Goal: Task Accomplishment & Management: Manage account settings

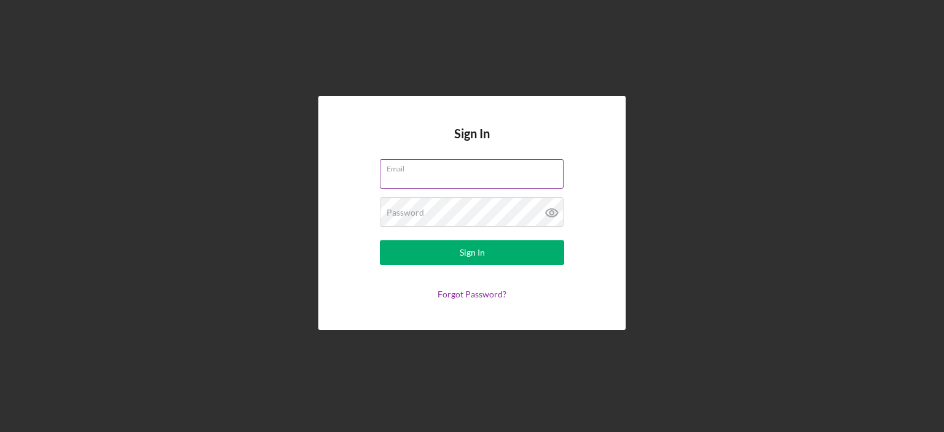
click at [491, 171] on div "Email" at bounding box center [472, 174] width 184 height 31
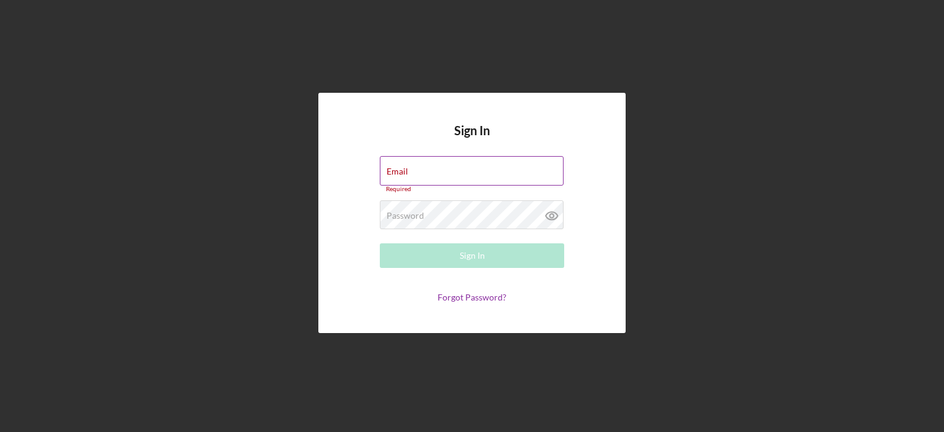
click at [491, 171] on input "Email" at bounding box center [472, 171] width 184 height 30
type input "[EMAIL_ADDRESS][DOMAIN_NAME]"
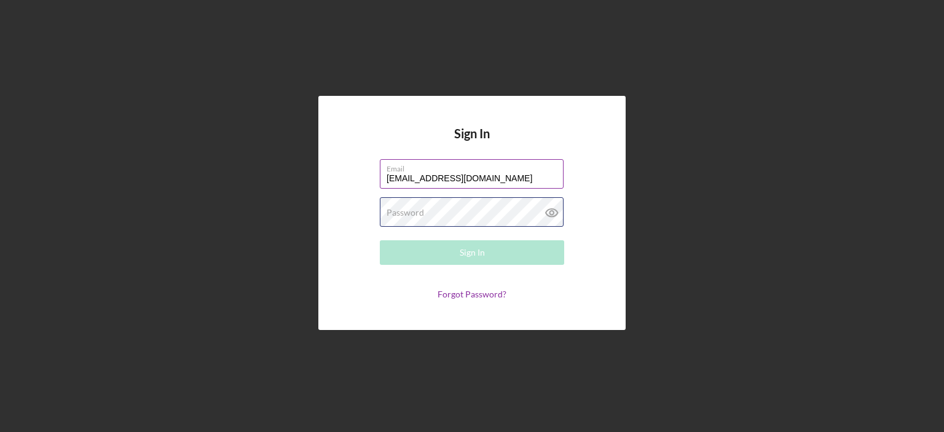
click at [494, 210] on div "Password Required" at bounding box center [472, 212] width 184 height 31
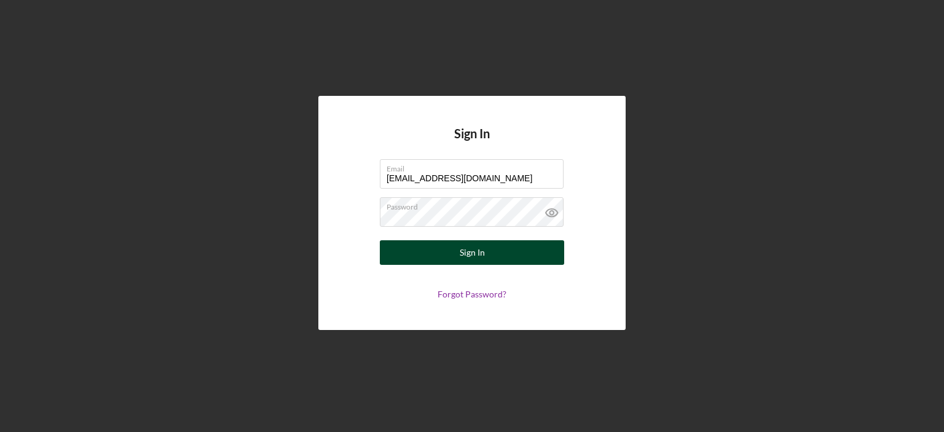
click at [486, 258] on button "Sign In" at bounding box center [472, 252] width 184 height 25
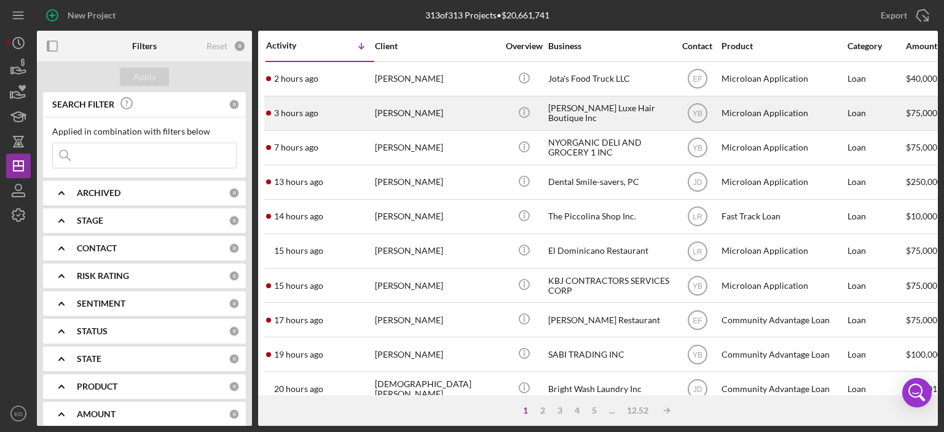
click at [431, 110] on div "[PERSON_NAME]" at bounding box center [436, 113] width 123 height 33
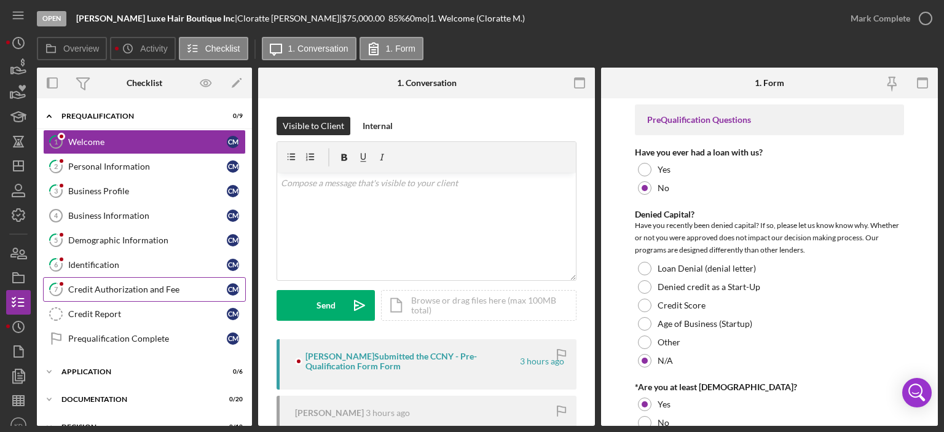
click at [140, 286] on div "Credit Authorization and Fee" at bounding box center [147, 290] width 159 height 10
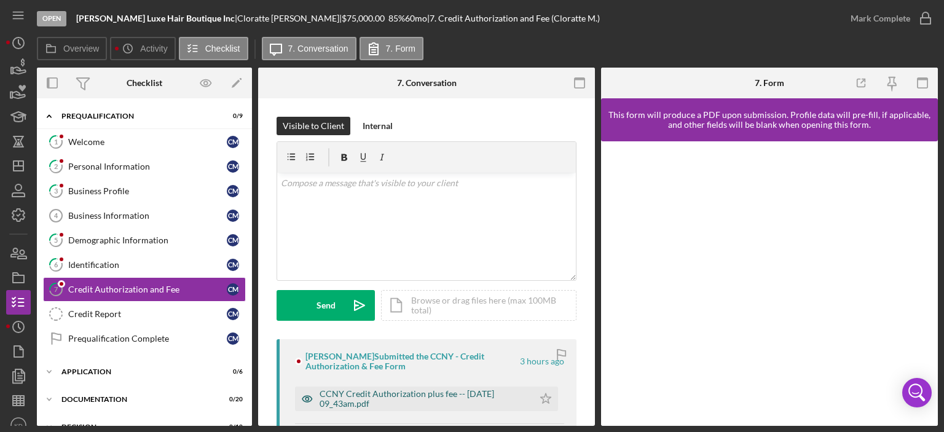
click at [480, 400] on div "CCNY Credit Authorization plus fee -- [DATE] 09_43am.pdf" at bounding box center [424, 399] width 208 height 20
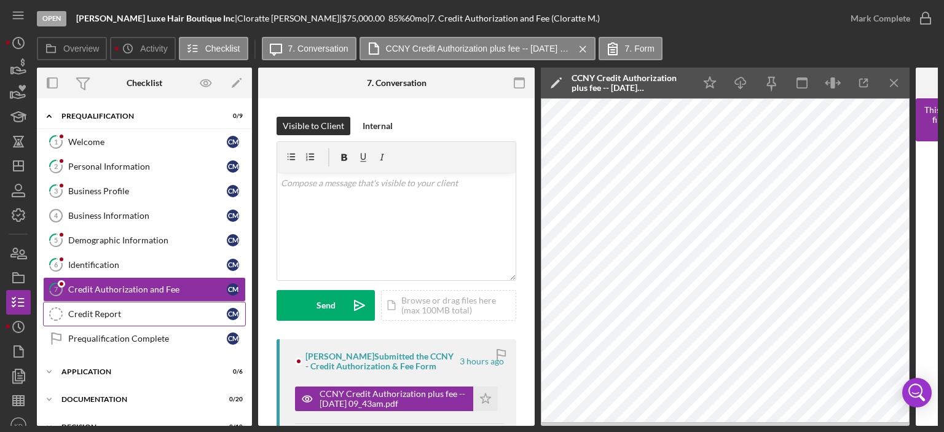
click at [89, 310] on div "Credit Report" at bounding box center [147, 314] width 159 height 10
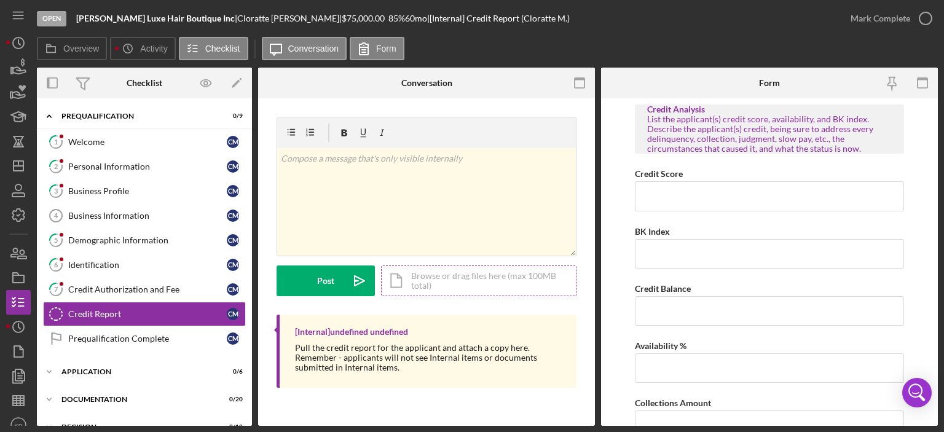
click at [463, 284] on div "Icon/Document Browse or drag files here (max 100MB total) Tap to choose files o…" at bounding box center [478, 281] width 195 height 31
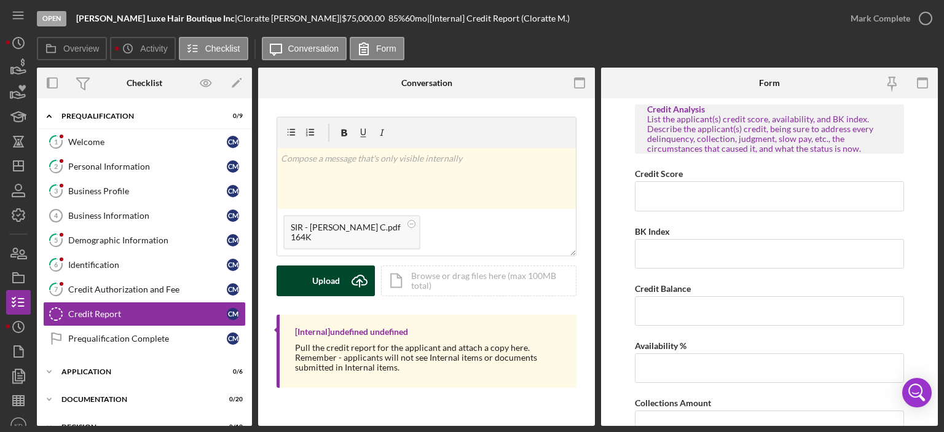
click at [317, 281] on div "Upload" at bounding box center [326, 281] width 28 height 31
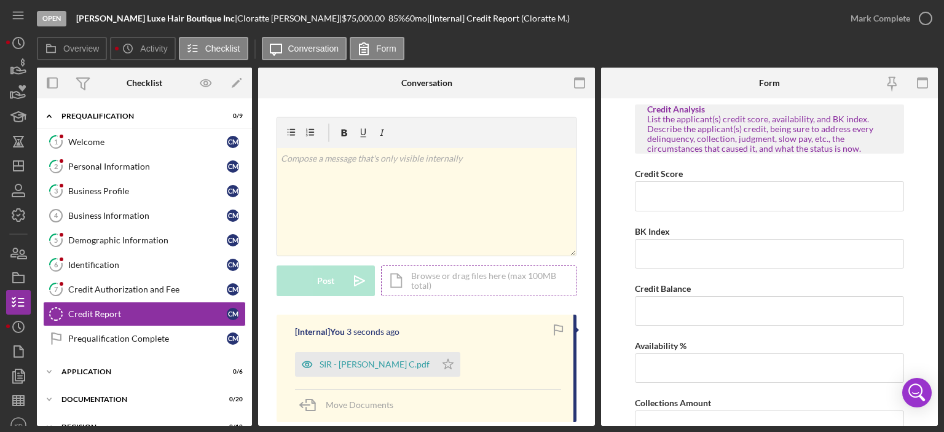
click at [422, 285] on div "Icon/Document Browse or drag files here (max 100MB total) Tap to choose files o…" at bounding box center [478, 281] width 195 height 31
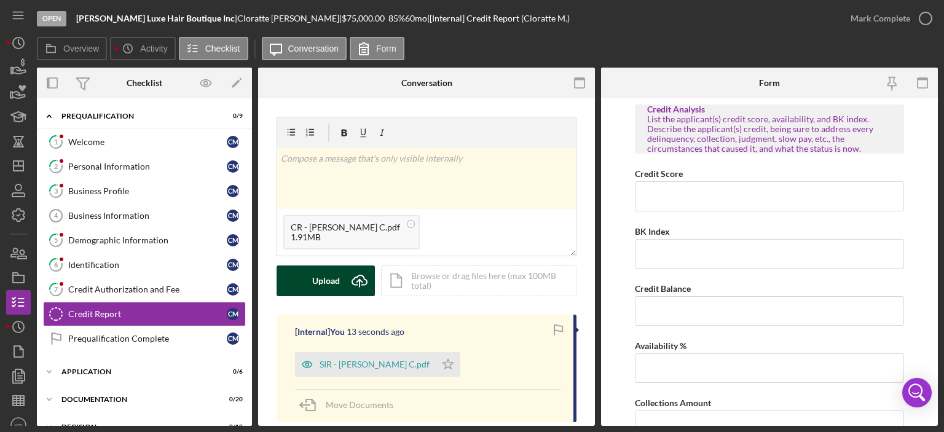
click at [334, 283] on div "Upload" at bounding box center [326, 281] width 28 height 31
